Goal: Transaction & Acquisition: Purchase product/service

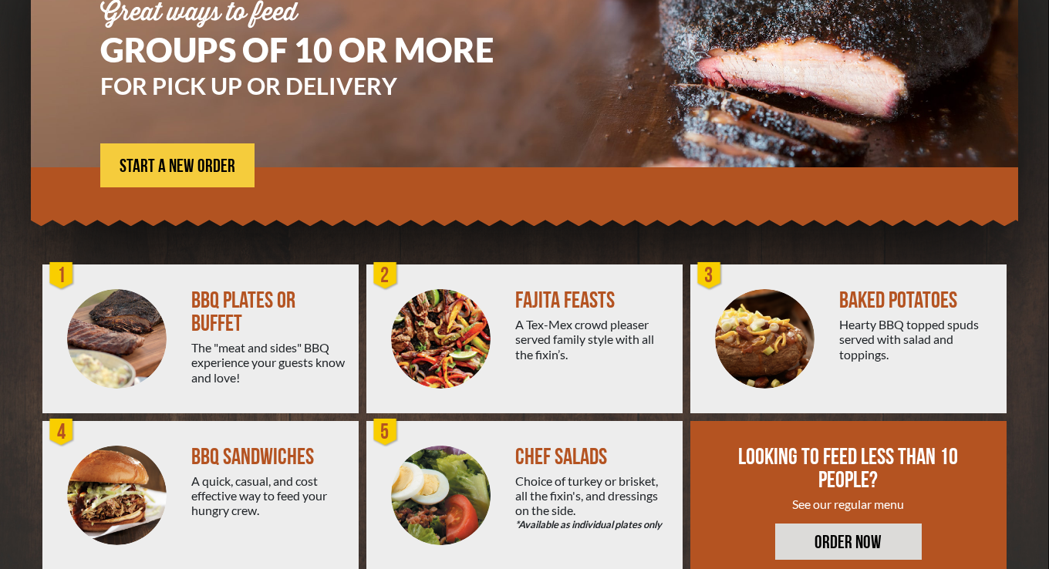
scroll to position [244, 0]
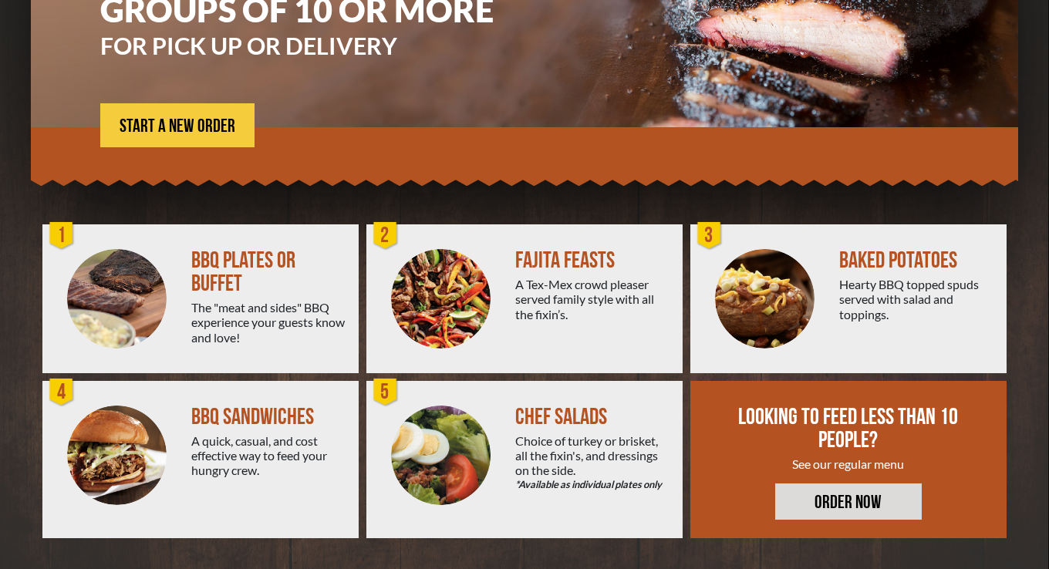
click at [212, 437] on div "A quick, casual, and cost effective way to feed your hungry crew." at bounding box center [268, 455] width 155 height 45
click at [331, 439] on div "A quick, casual, and cost effective way to feed your hungry crew." at bounding box center [268, 455] width 155 height 45
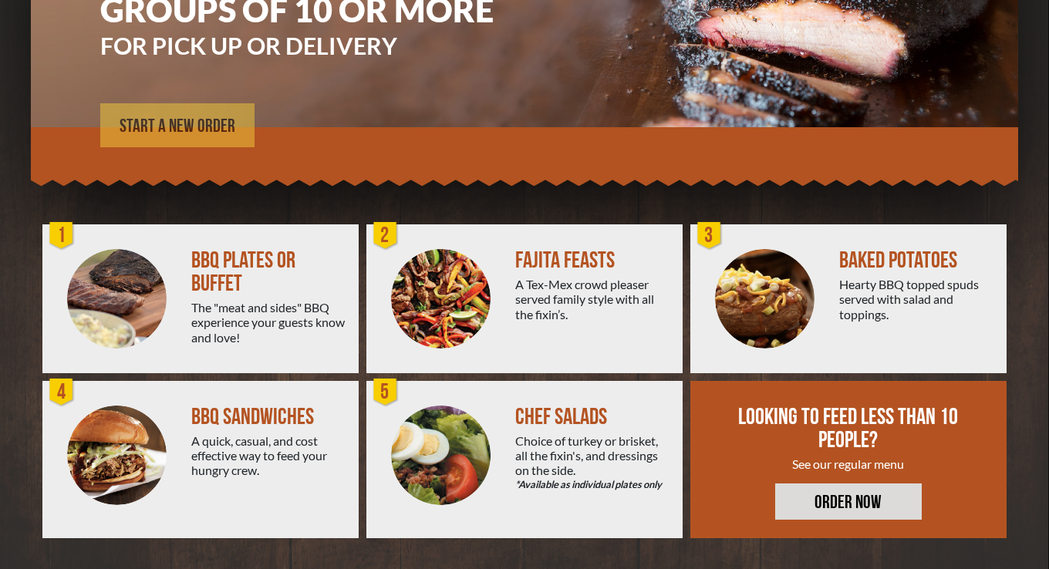
click at [205, 123] on span "START A NEW ORDER" at bounding box center [178, 126] width 116 height 19
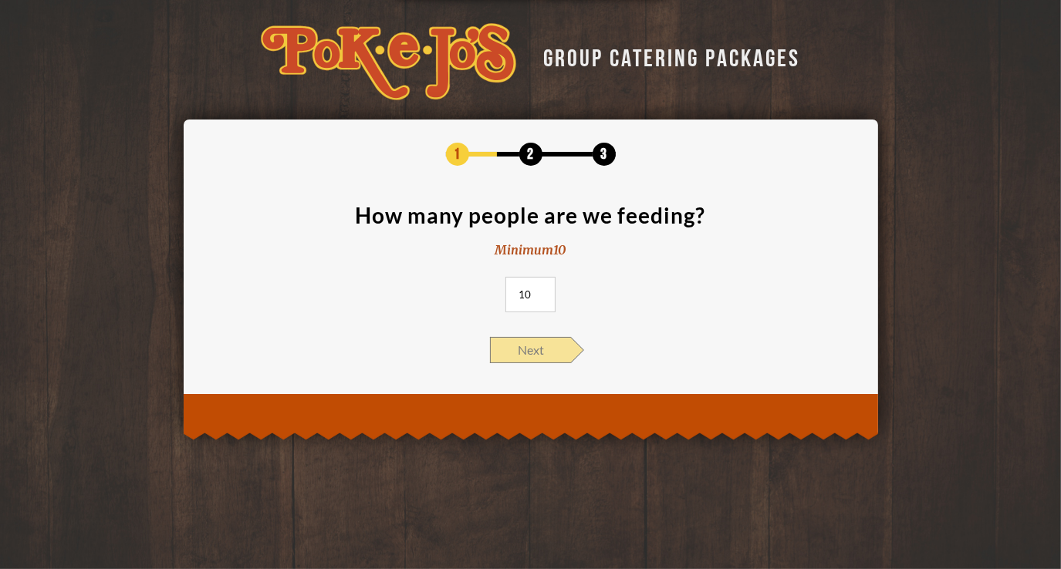
click at [538, 346] on span "Next" at bounding box center [530, 350] width 81 height 26
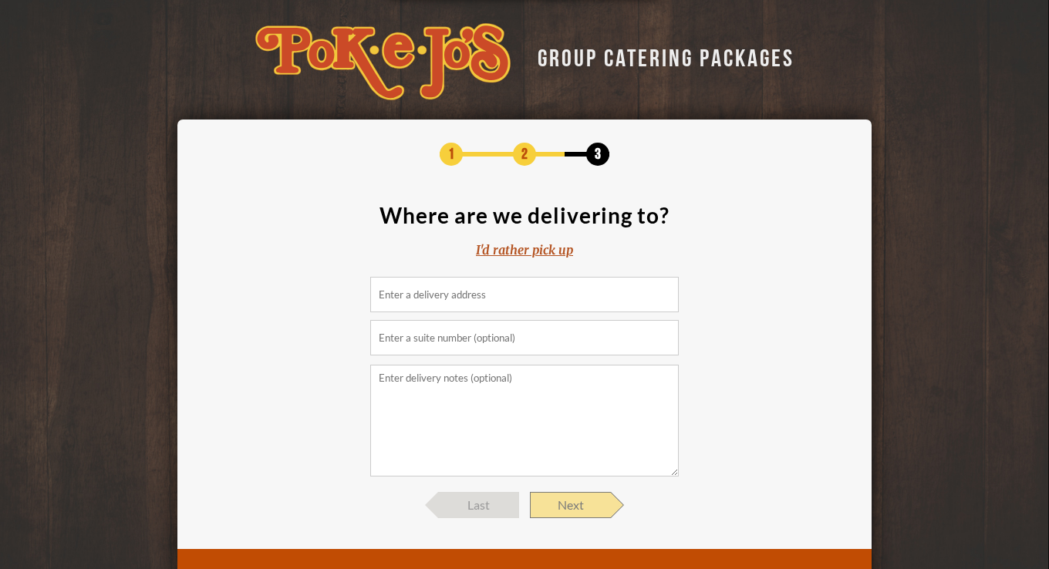
click at [565, 500] on span "Next" at bounding box center [570, 505] width 81 height 26
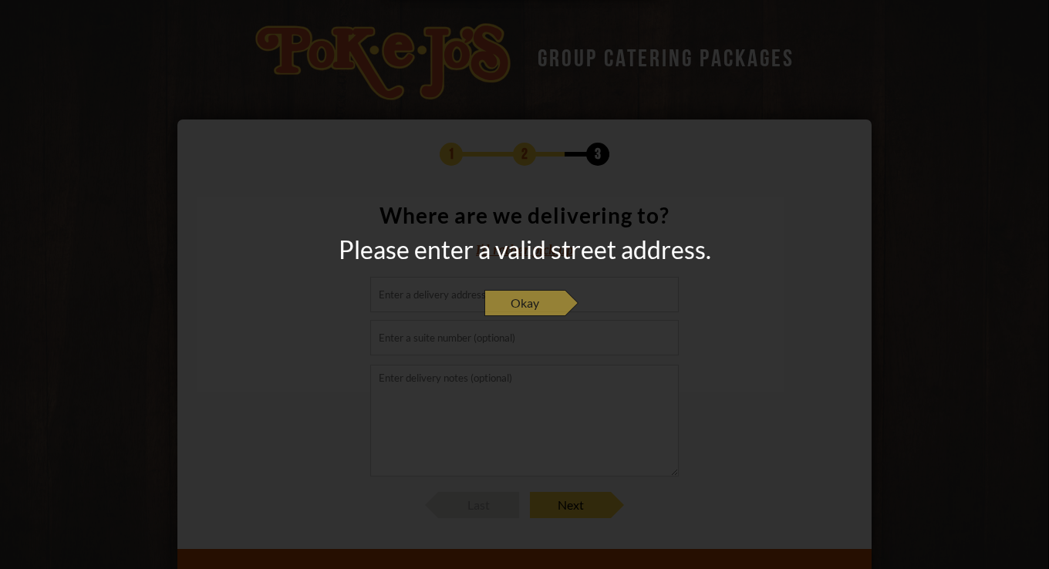
click at [536, 302] on span "Okay" at bounding box center [524, 303] width 81 height 26
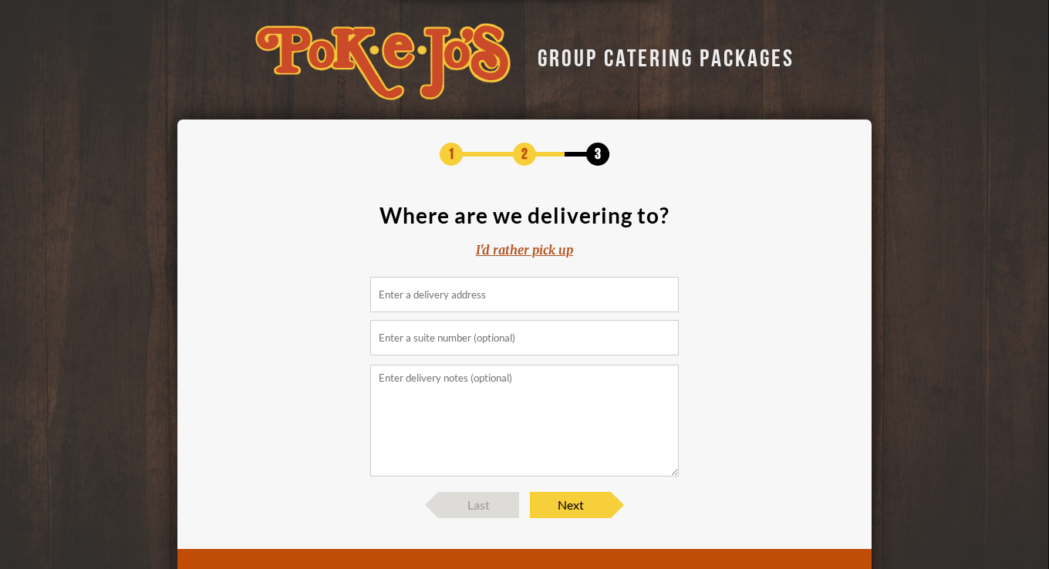
click at [530, 251] on div "I'd rather pick up" at bounding box center [524, 250] width 97 height 18
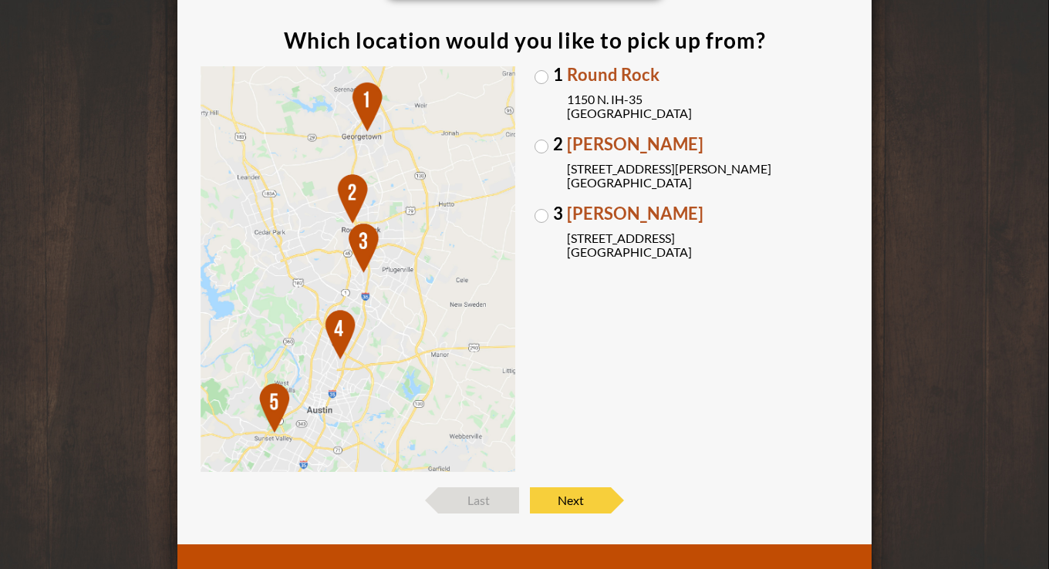
scroll to position [231, 0]
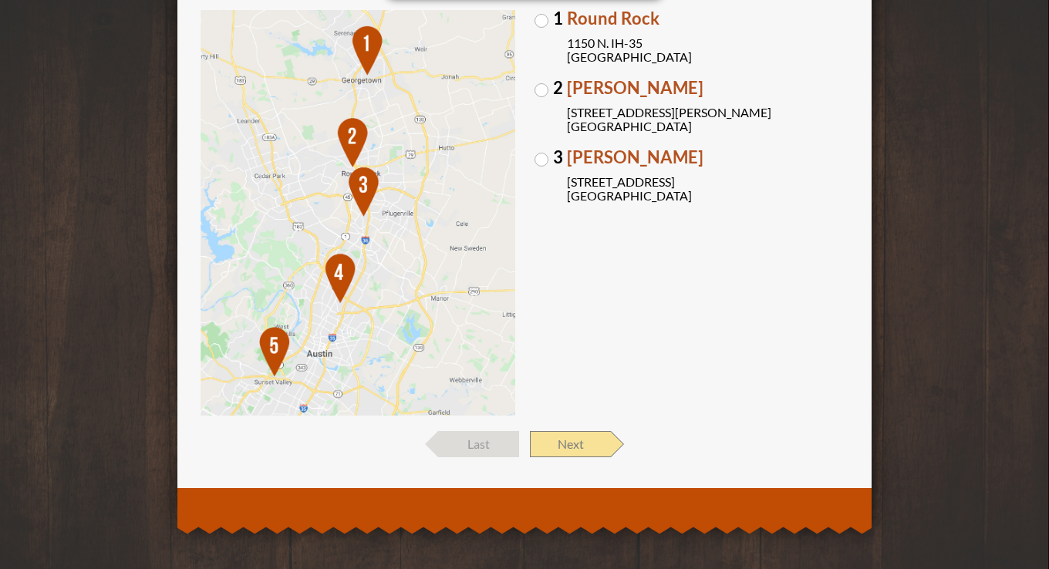
click at [575, 439] on span "Next" at bounding box center [570, 444] width 81 height 26
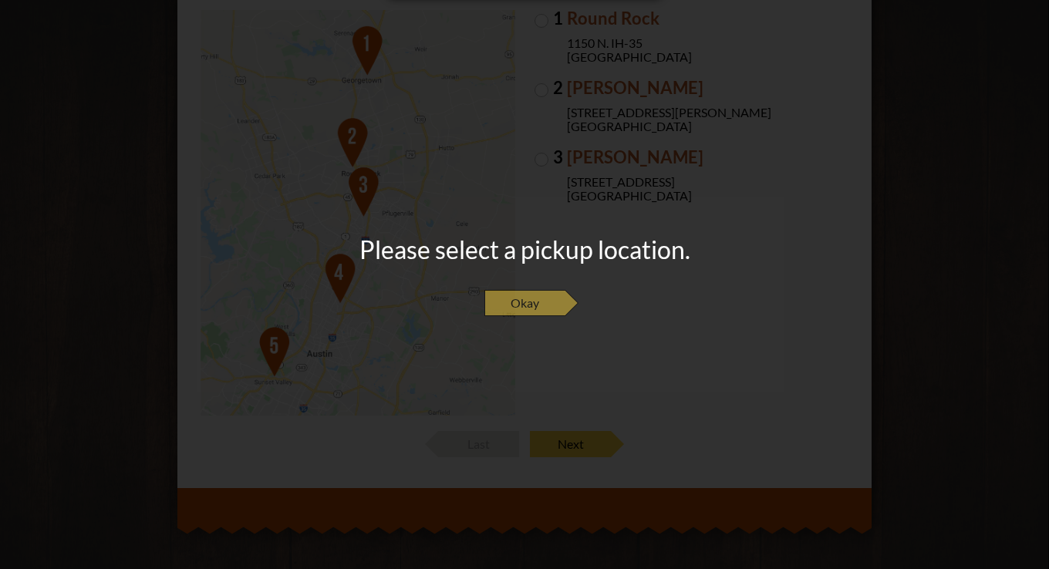
click at [538, 298] on span "Okay" at bounding box center [524, 303] width 81 height 26
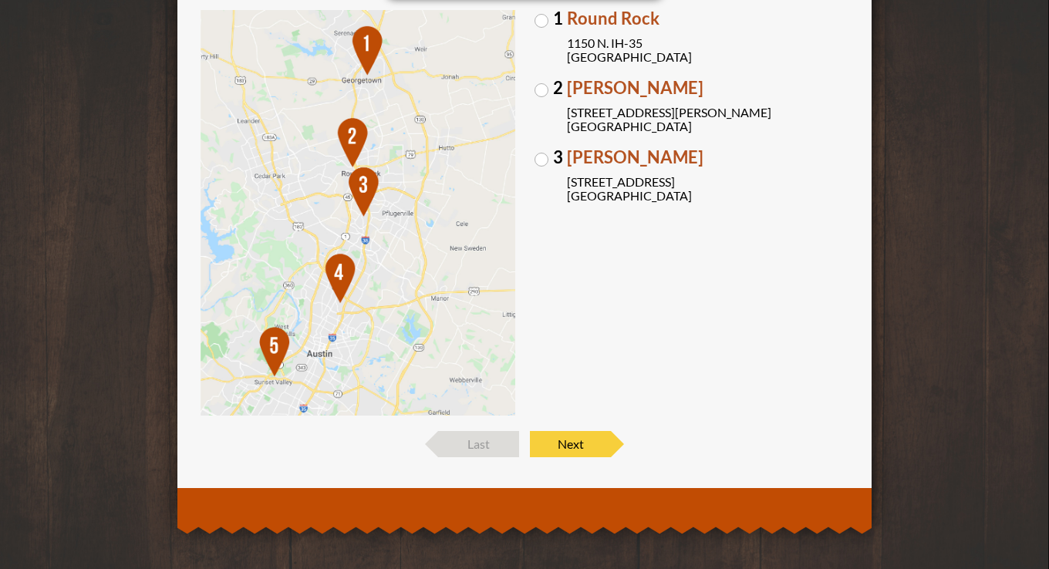
click at [605, 156] on span "[PERSON_NAME]" at bounding box center [708, 157] width 282 height 17
click at [0, 0] on input "3 [PERSON_NAME] [STREET_ADDRESS]" at bounding box center [0, 0] width 0 height 0
click at [589, 437] on span "Next" at bounding box center [570, 444] width 81 height 26
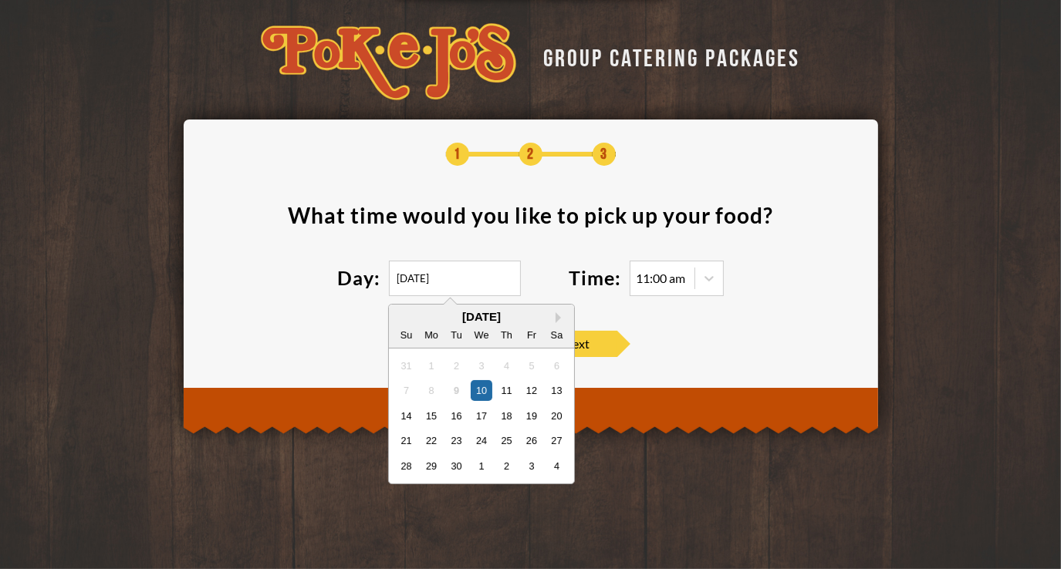
click at [464, 284] on input "[DATE]" at bounding box center [455, 278] width 132 height 35
click at [510, 394] on div "11" at bounding box center [505, 390] width 21 height 21
type input "[DATE]"
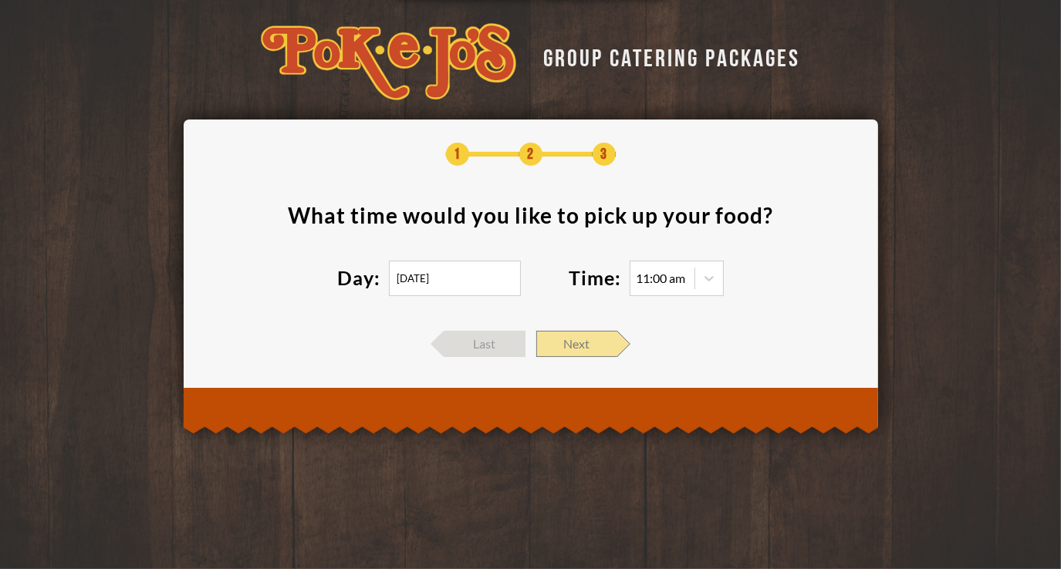
click at [583, 342] on span "Next" at bounding box center [576, 344] width 81 height 26
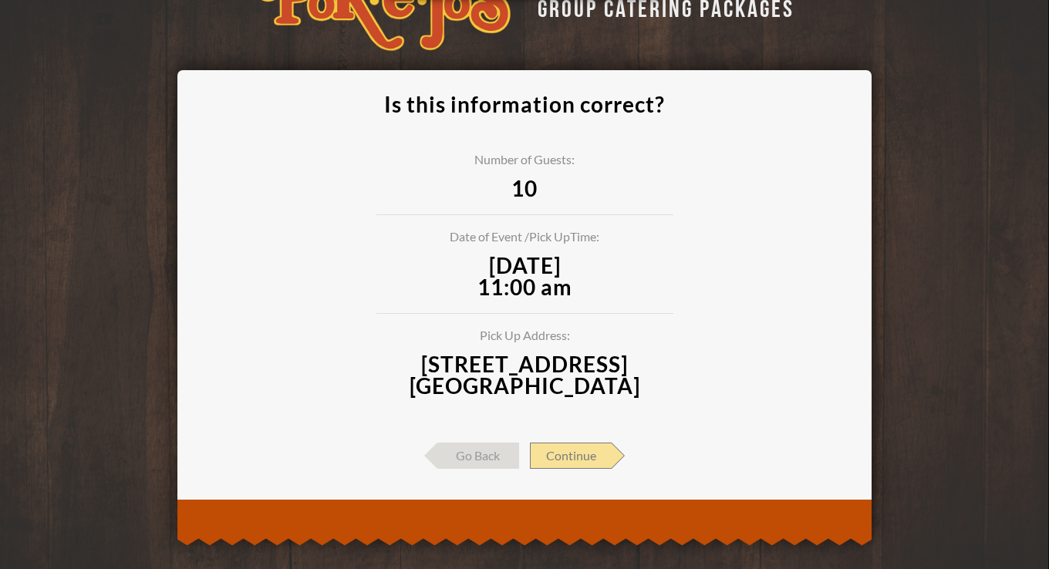
scroll to position [63, 0]
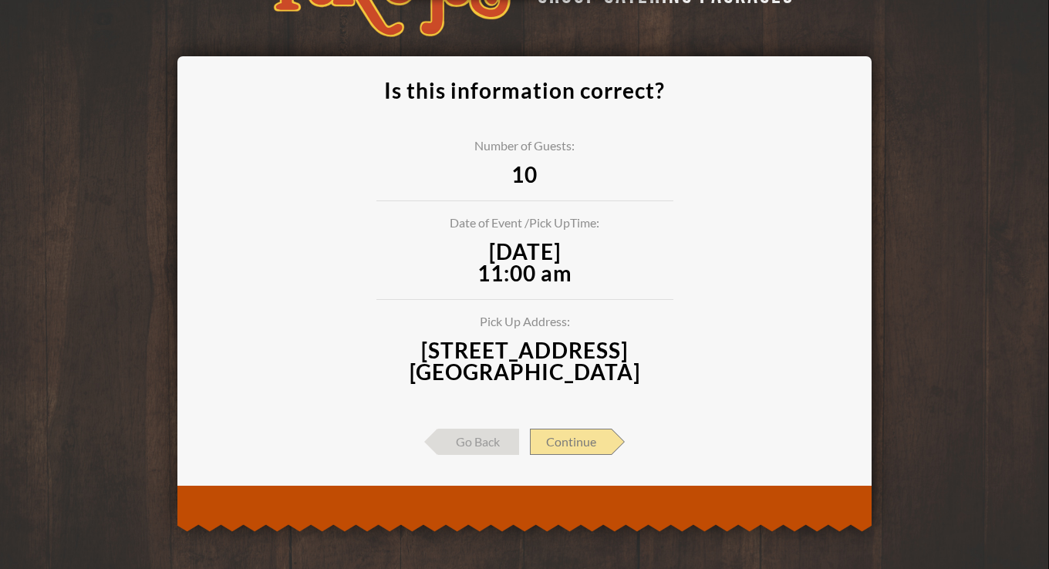
click at [583, 429] on span "Continue" at bounding box center [571, 442] width 82 height 26
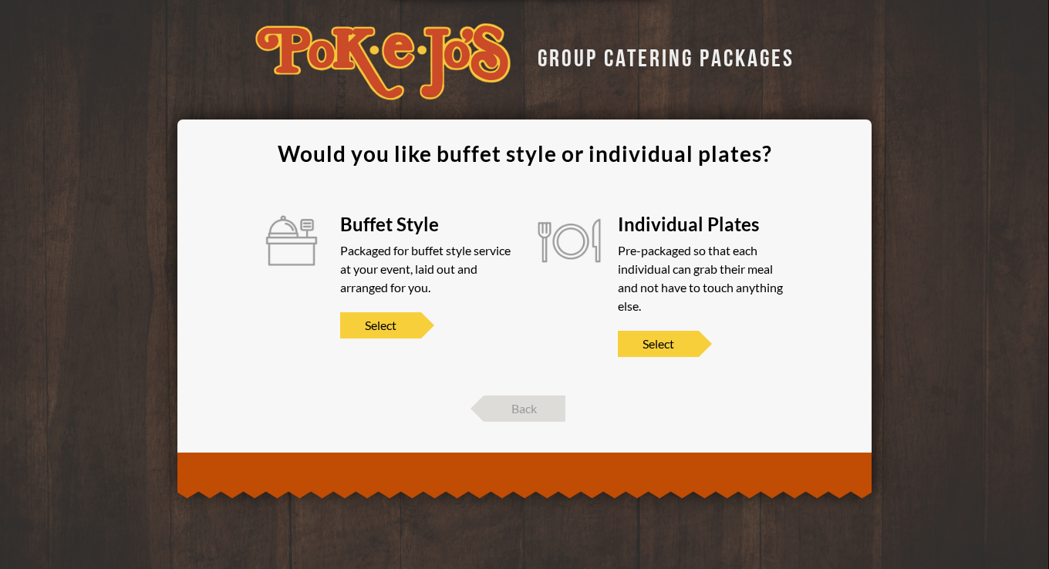
scroll to position [0, 0]
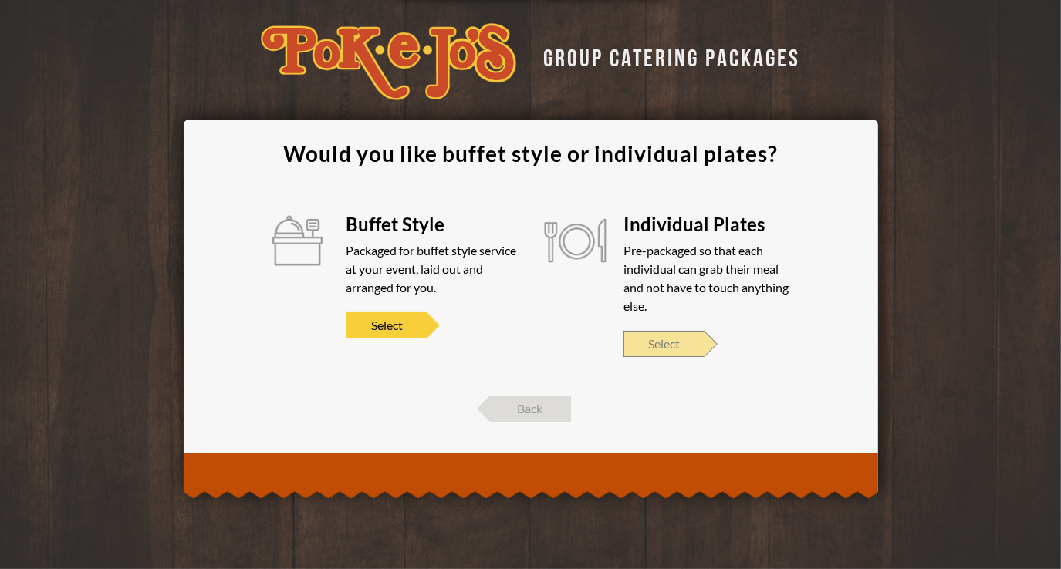
click at [663, 343] on span "Select" at bounding box center [663, 344] width 81 height 26
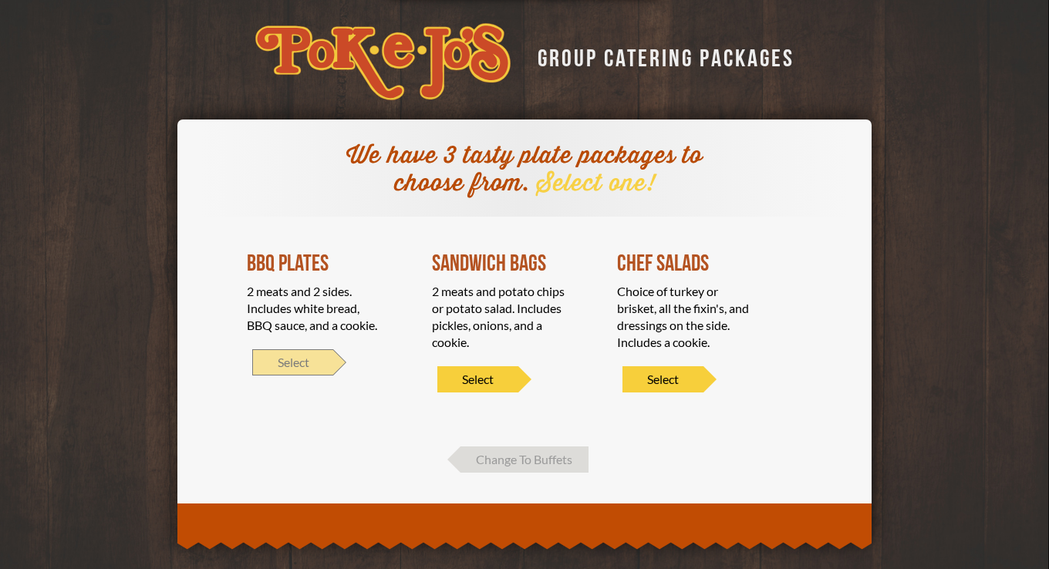
click at [290, 350] on span "Select" at bounding box center [292, 362] width 81 height 26
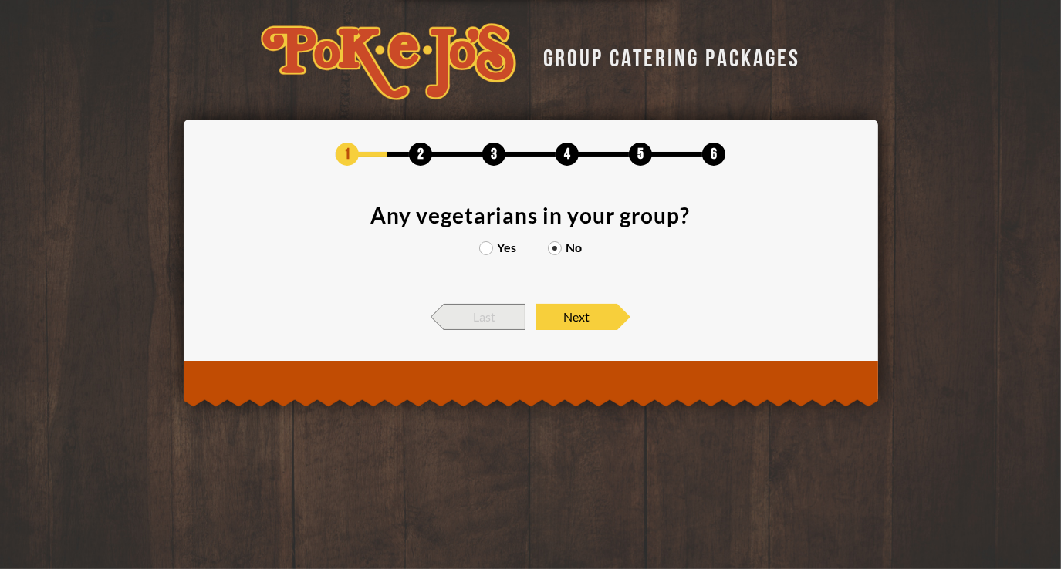
click at [514, 318] on span "Last" at bounding box center [484, 317] width 81 height 26
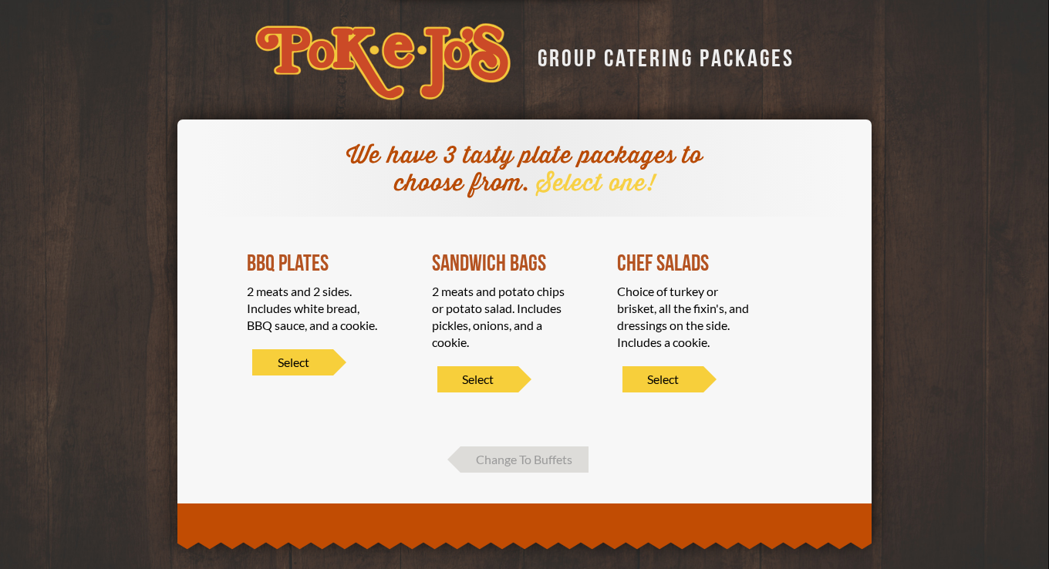
scroll to position [18, 0]
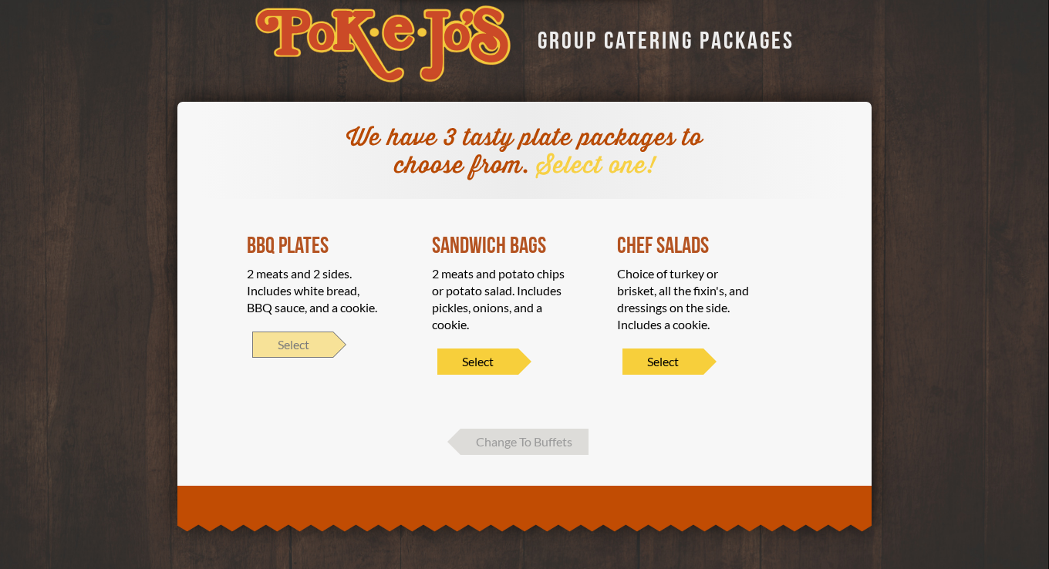
click at [313, 343] on span "Select" at bounding box center [292, 345] width 81 height 26
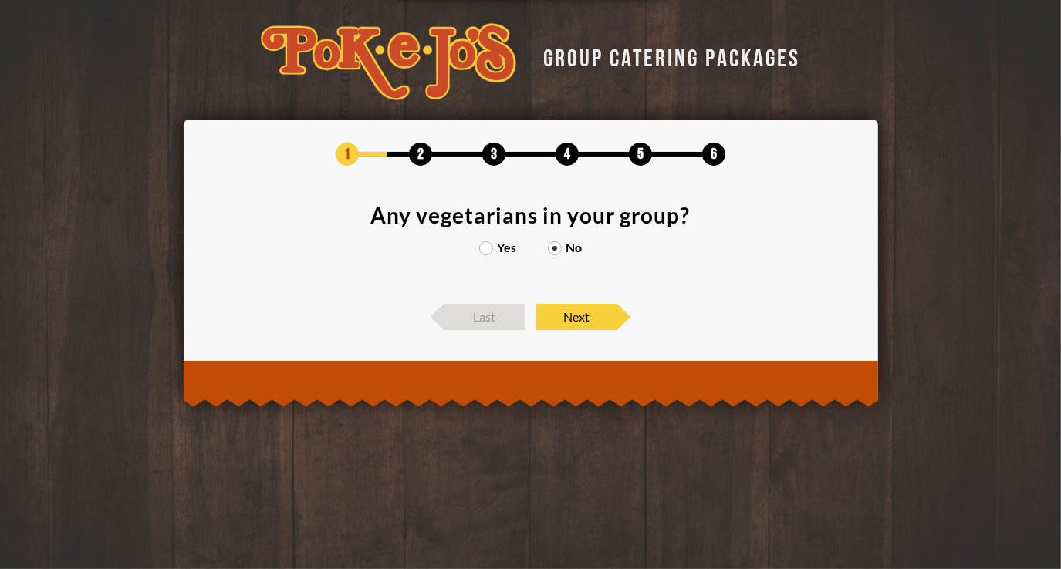
click at [495, 248] on label "Yes" at bounding box center [498, 247] width 38 height 12
click at [0, 0] on input "Yes" at bounding box center [0, 0] width 0 height 0
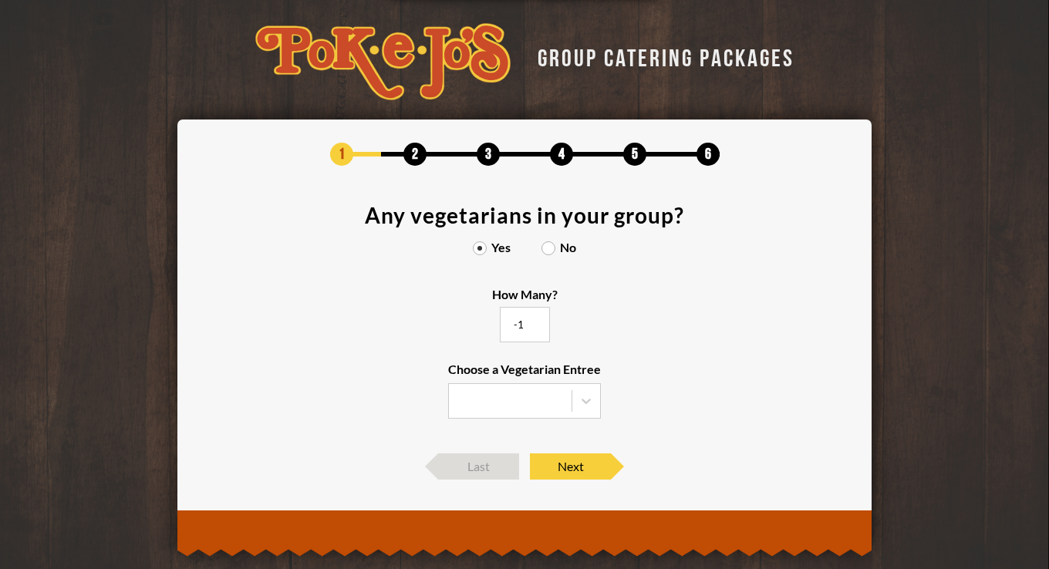
click at [532, 329] on input "-1" at bounding box center [525, 324] width 50 height 35
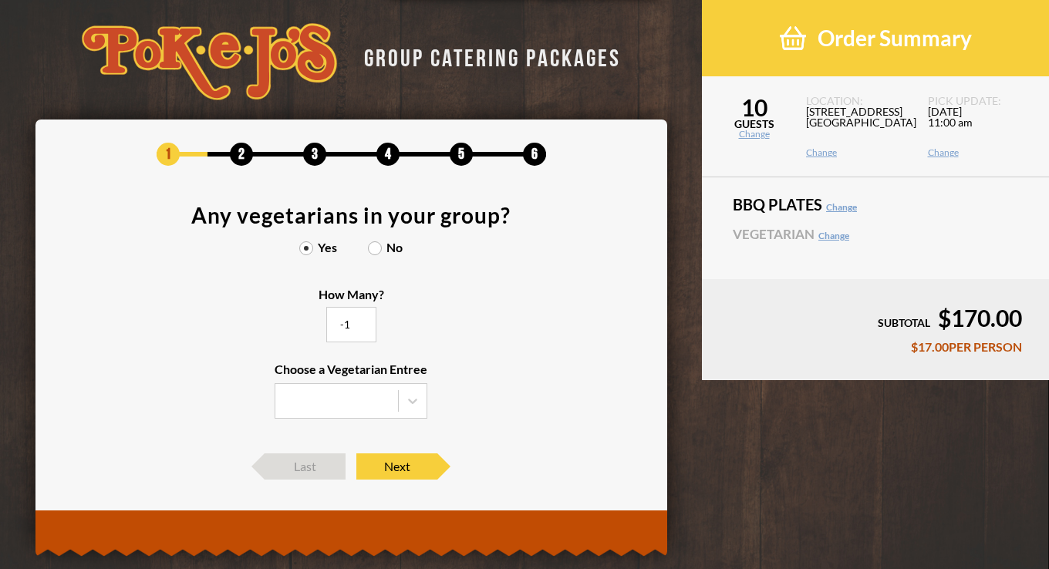
click at [361, 317] on input "-1" at bounding box center [351, 324] width 50 height 35
click at [361, 318] on input "0" at bounding box center [351, 324] width 50 height 35
type input "1"
click at [361, 318] on input "1" at bounding box center [351, 324] width 50 height 35
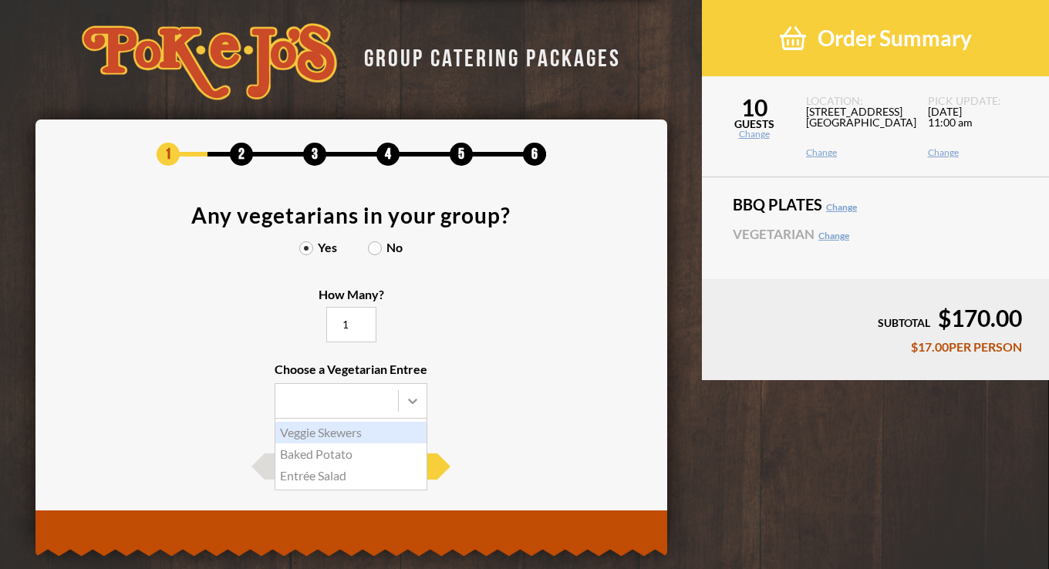
click at [420, 402] on icon at bounding box center [412, 400] width 15 height 15
click at [0, 0] on input "Choose a Vegetarian Entree Veggie Skewers Baked Potato Entrée Salad" at bounding box center [0, 0] width 0 height 0
click at [352, 430] on div "Veggie Skewers" at bounding box center [350, 433] width 151 height 22
click at [0, 0] on input "Choose a Vegetarian Entree Veggie Skewers Baked Potato Entrée Salad" at bounding box center [0, 0] width 0 height 0
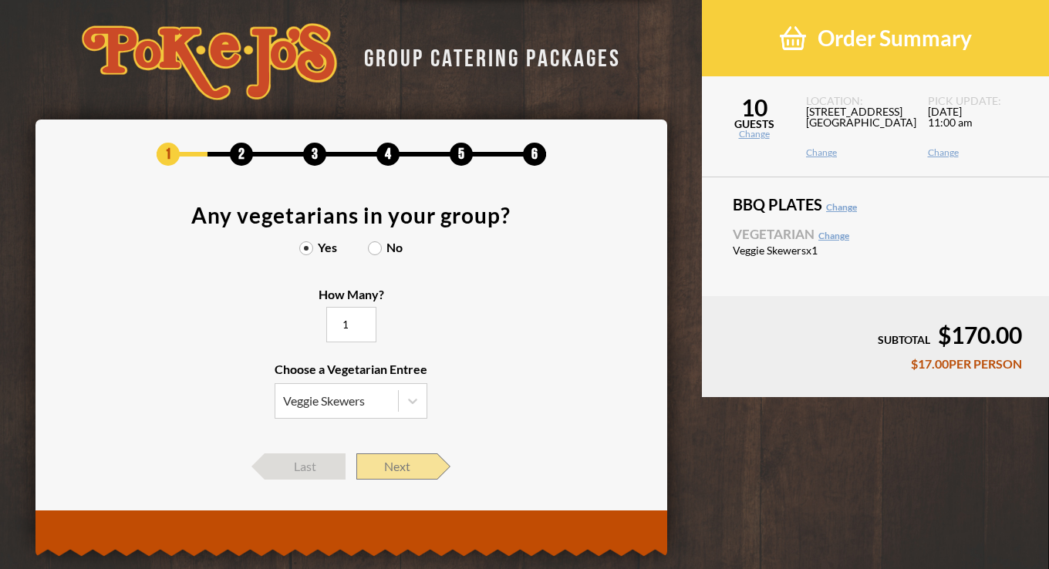
click at [418, 467] on span "Next" at bounding box center [396, 467] width 81 height 26
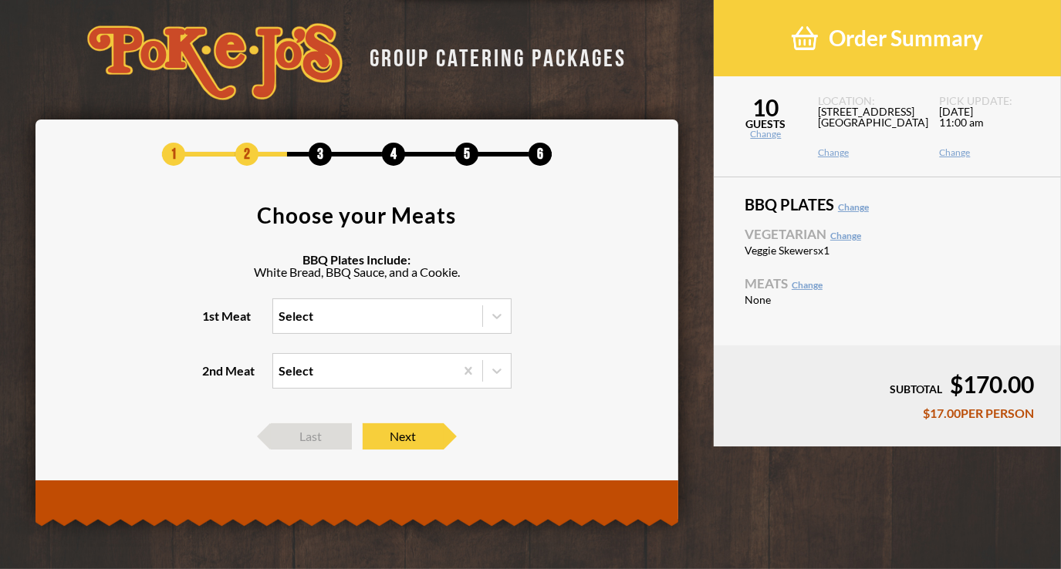
click at [345, 319] on div "Select" at bounding box center [377, 316] width 209 height 34
click at [212, 323] on input "1st Meat Select" at bounding box center [212, 323] width 0 height 0
click at [581, 284] on section "Choose your Meats BBQ Plates Include: White Bread, BBQ Sauce, and a Cookie. 1st…" at bounding box center [357, 306] width 596 height 204
click at [336, 381] on div "Select" at bounding box center [363, 371] width 181 height 34
click at [212, 378] on input "2nd Meat Select" at bounding box center [212, 378] width 0 height 0
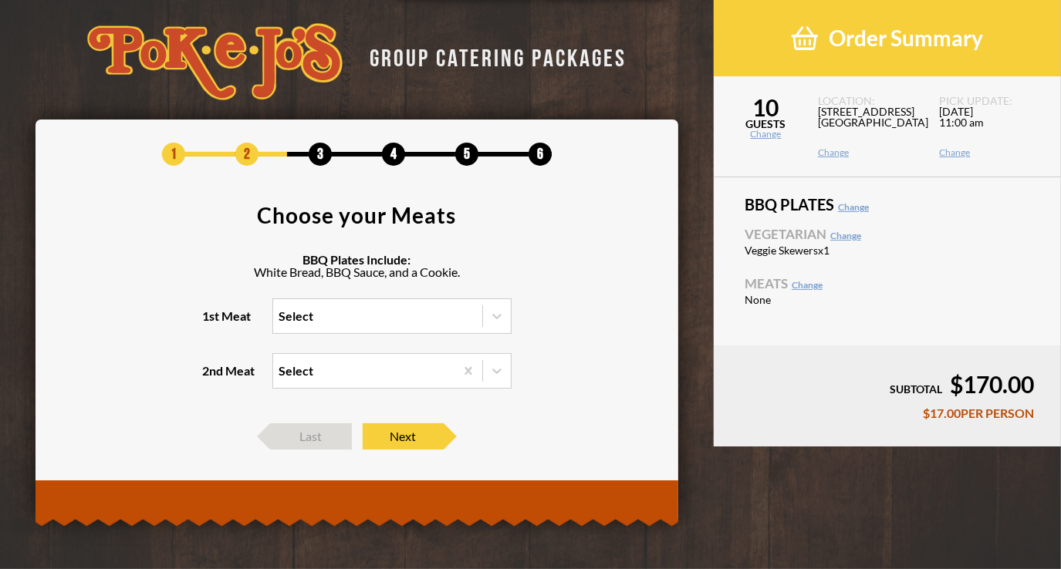
click at [555, 352] on section "Choose your Meats BBQ Plates Include: White Bread, BBQ Sauce, and a Cookie. 1st…" at bounding box center [357, 306] width 596 height 204
click at [292, 436] on span "Last" at bounding box center [311, 436] width 81 height 26
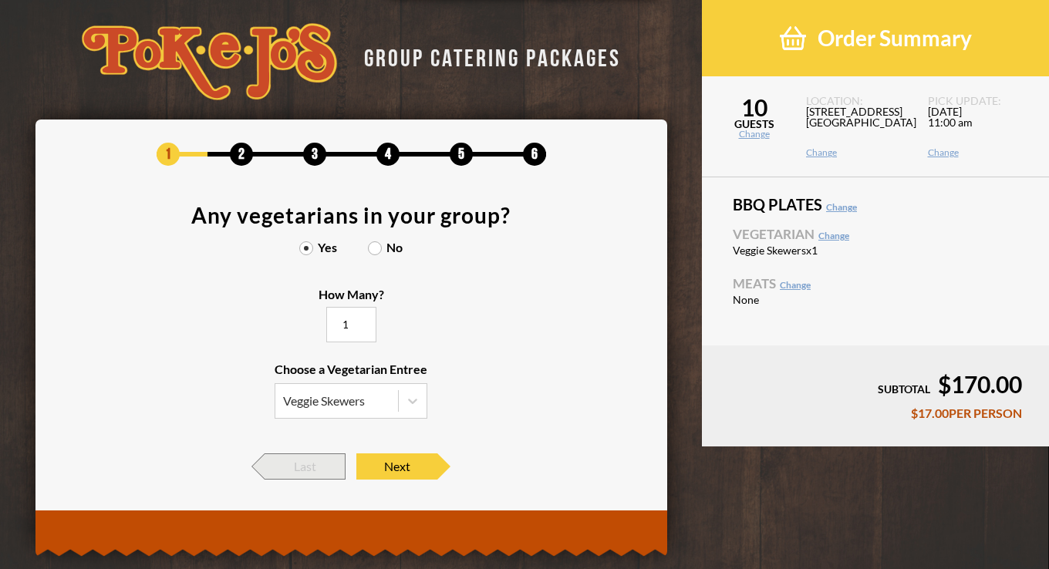
click at [304, 456] on span "Last" at bounding box center [305, 467] width 81 height 26
